Goal: Information Seeking & Learning: Learn about a topic

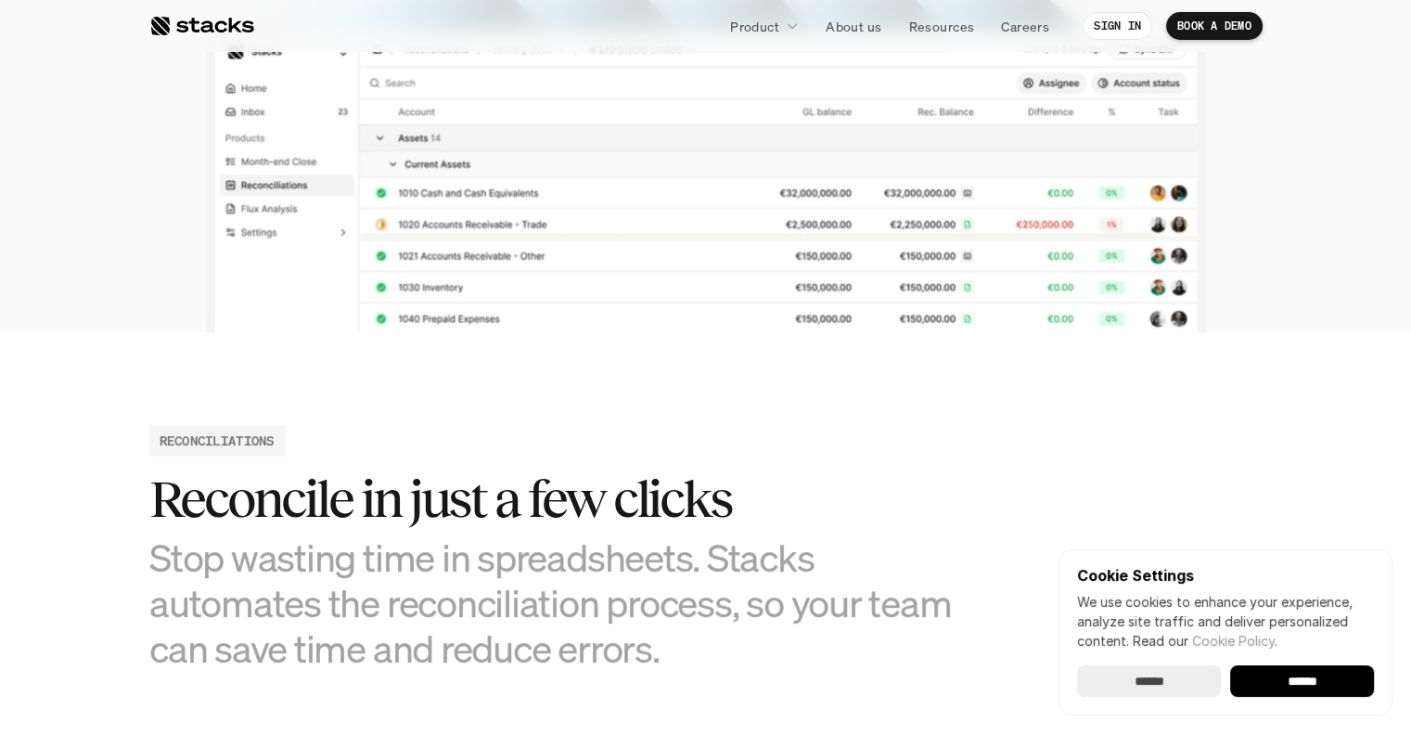
scroll to position [557, 0]
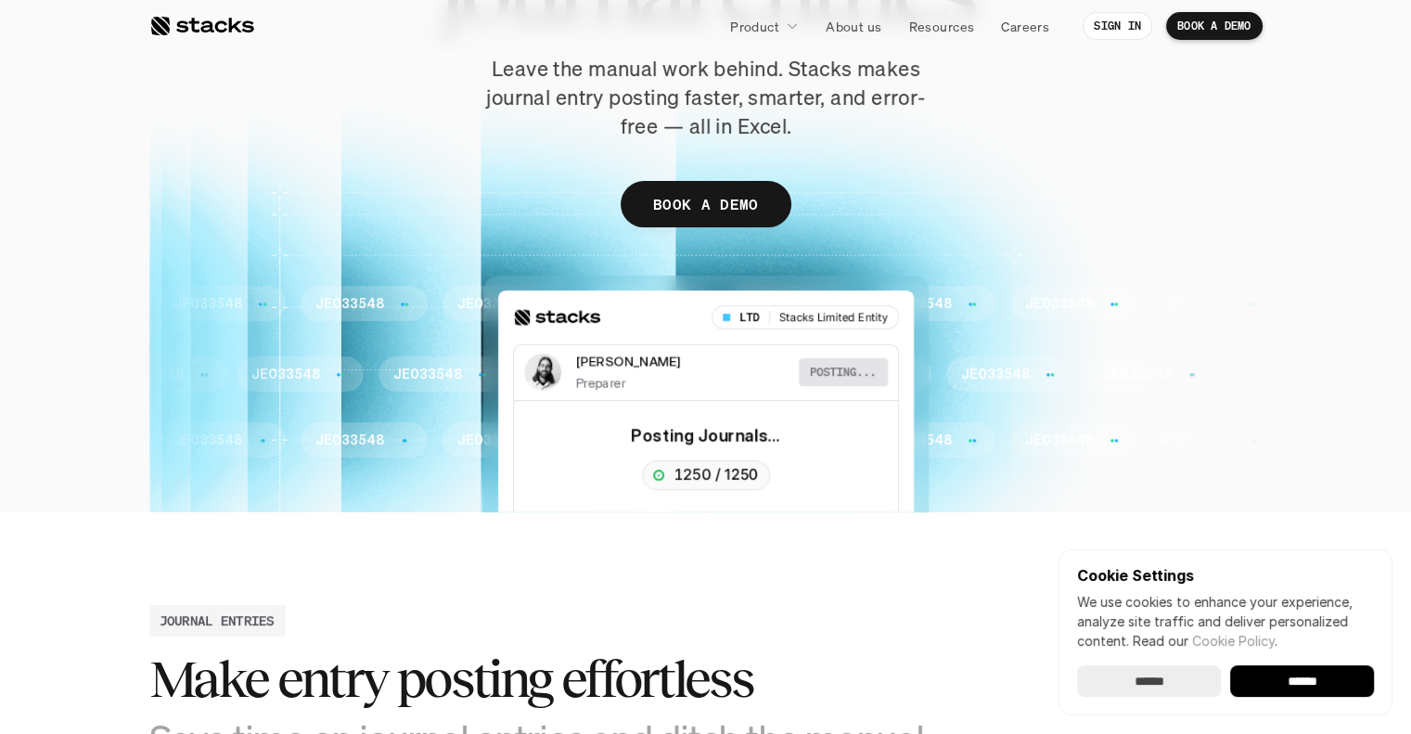
scroll to position [186, 0]
